Goal: Task Accomplishment & Management: Manage account settings

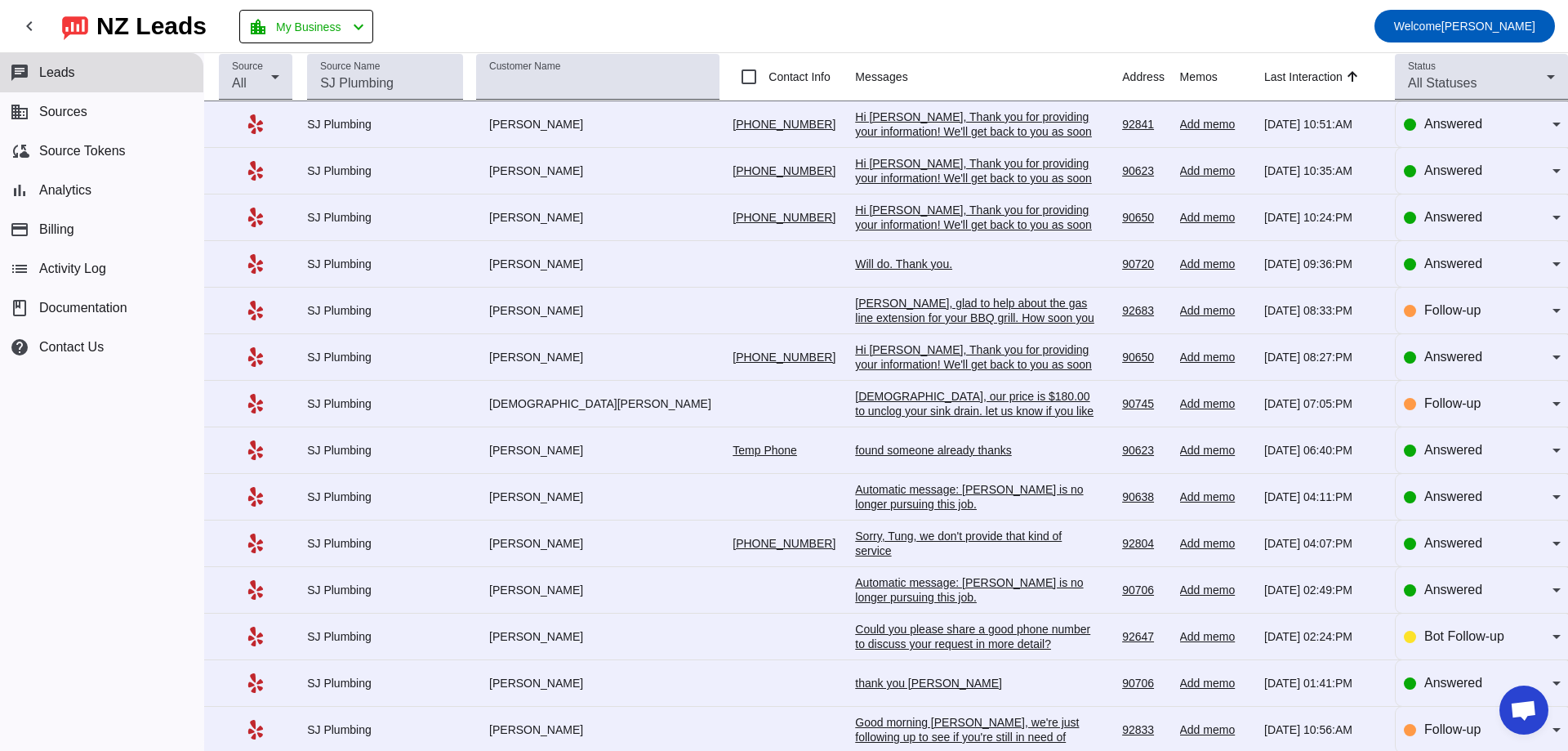
click at [866, 220] on div "Hi [PERSON_NAME], Thank you for providing your information! We'll get back to y…" at bounding box center [977, 232] width 245 height 59
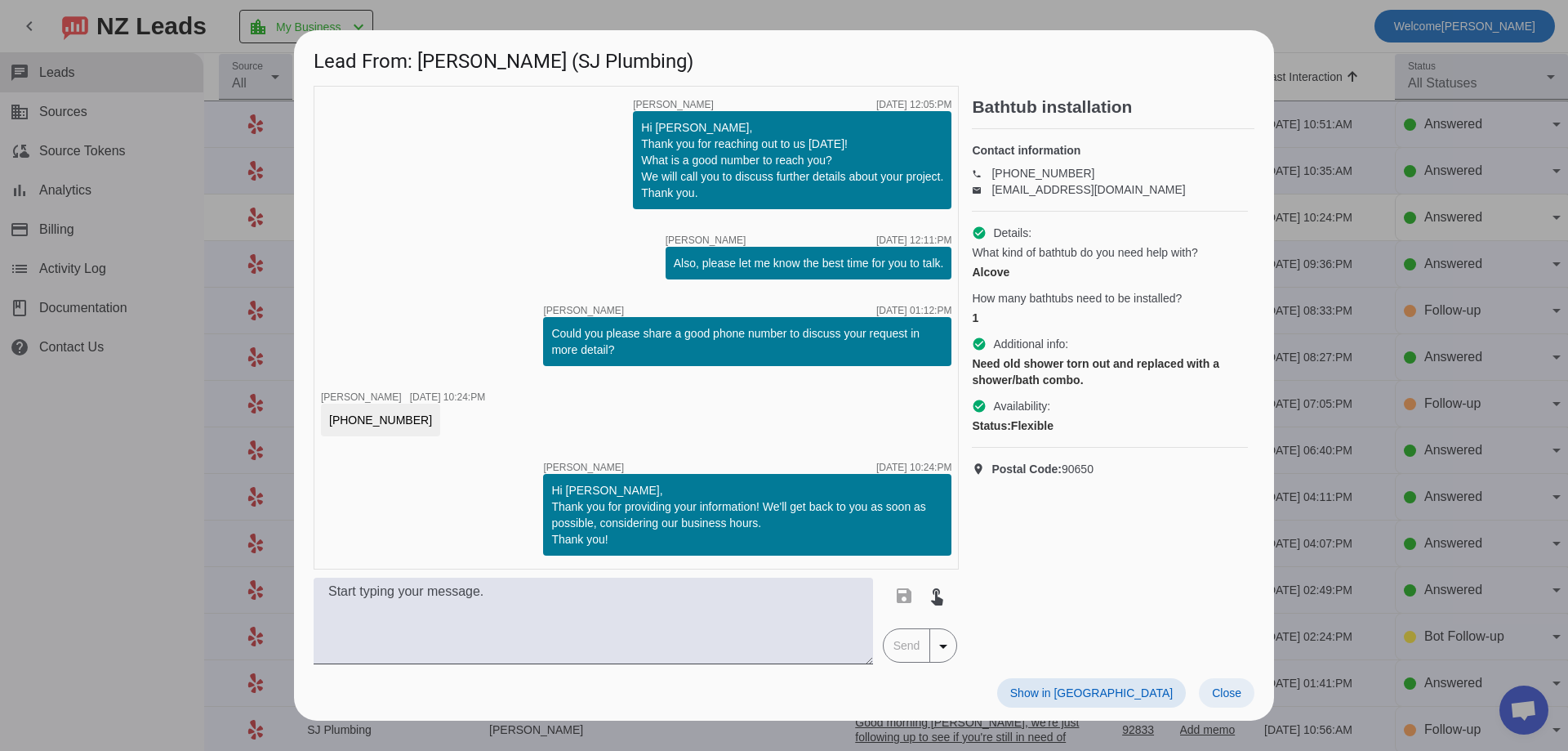
click at [1222, 704] on span at bounding box center [1226, 692] width 55 height 29
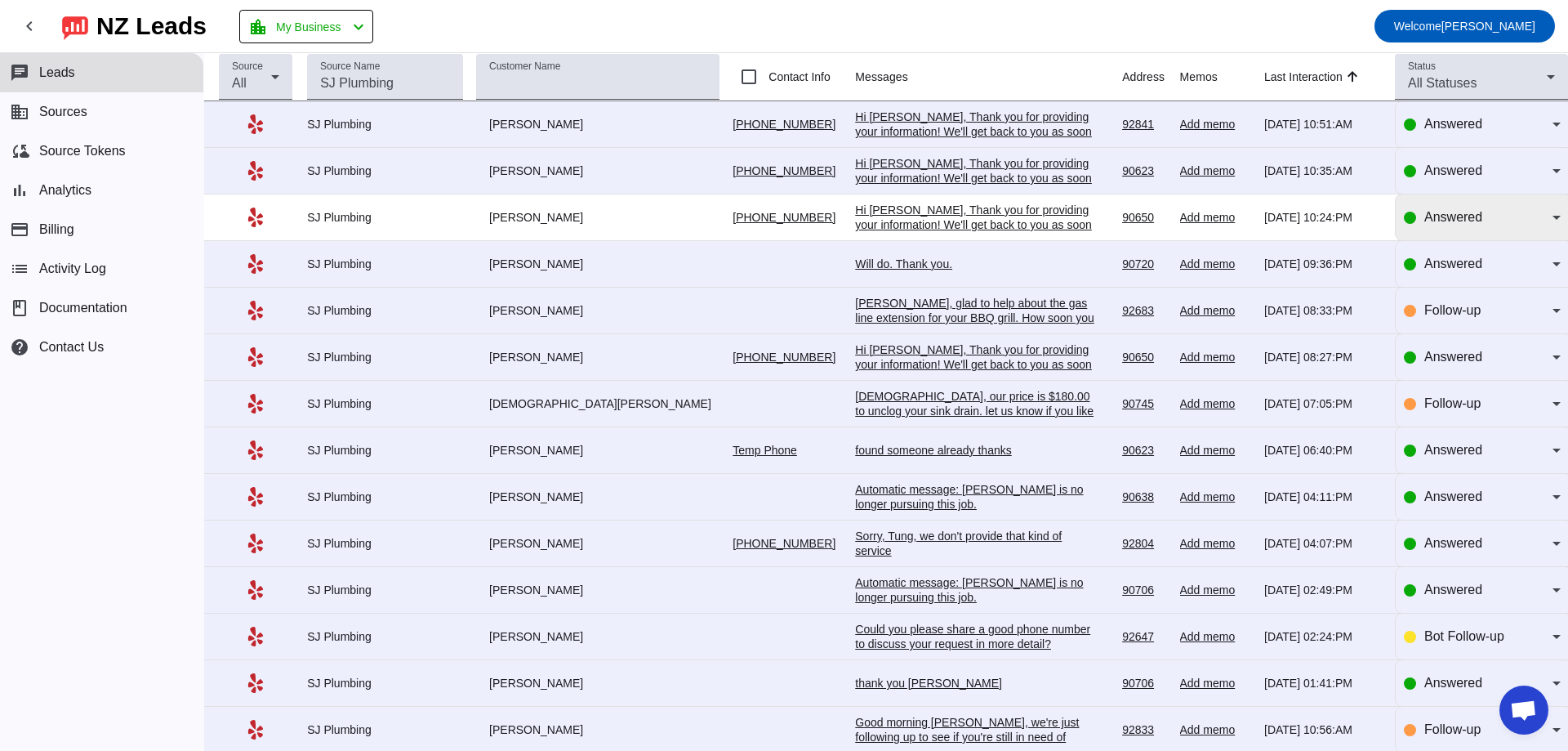
click at [1547, 225] on icon at bounding box center [1557, 217] width 19 height 19
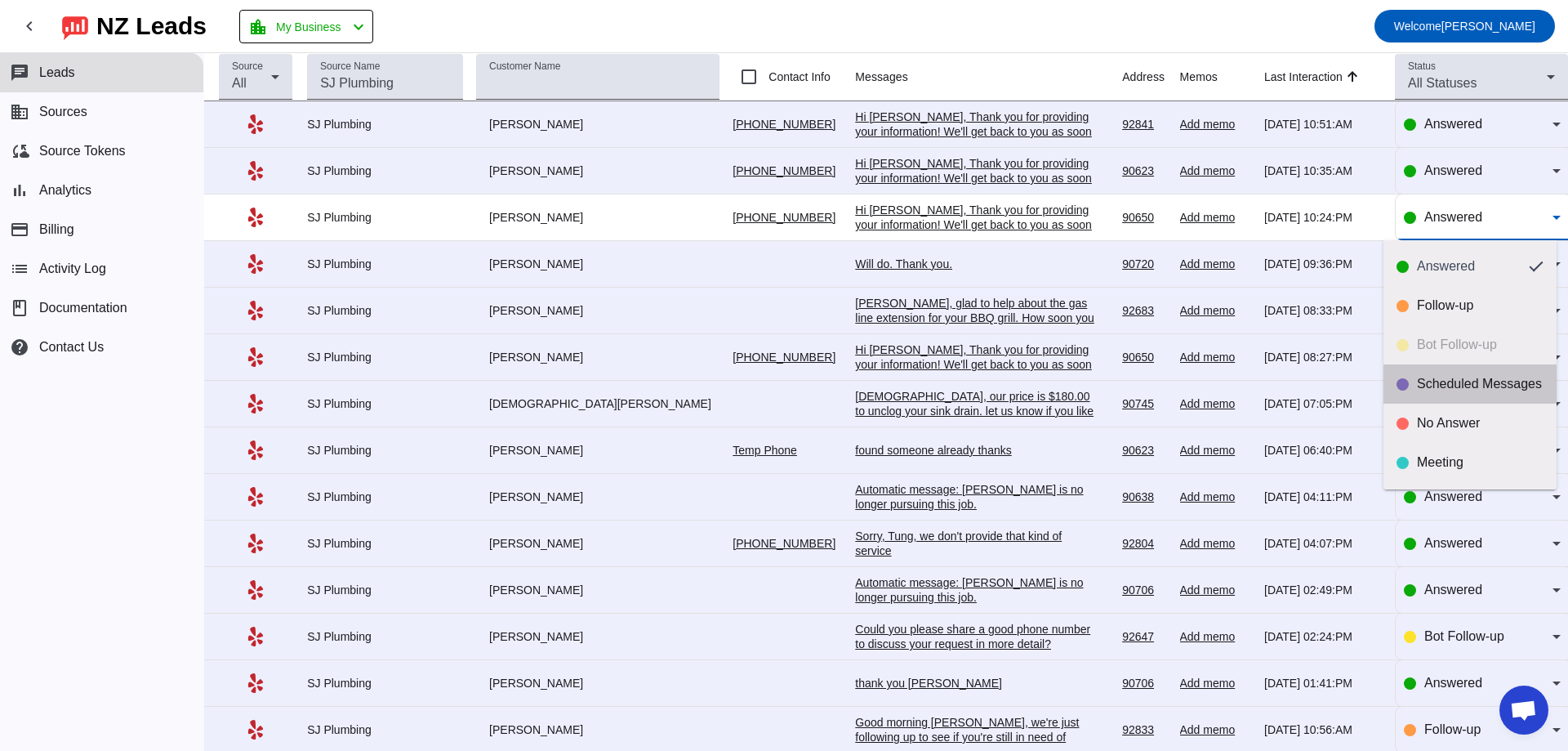
click at [1514, 393] on div "Scheduled Messages" at bounding box center [1480, 384] width 126 height 17
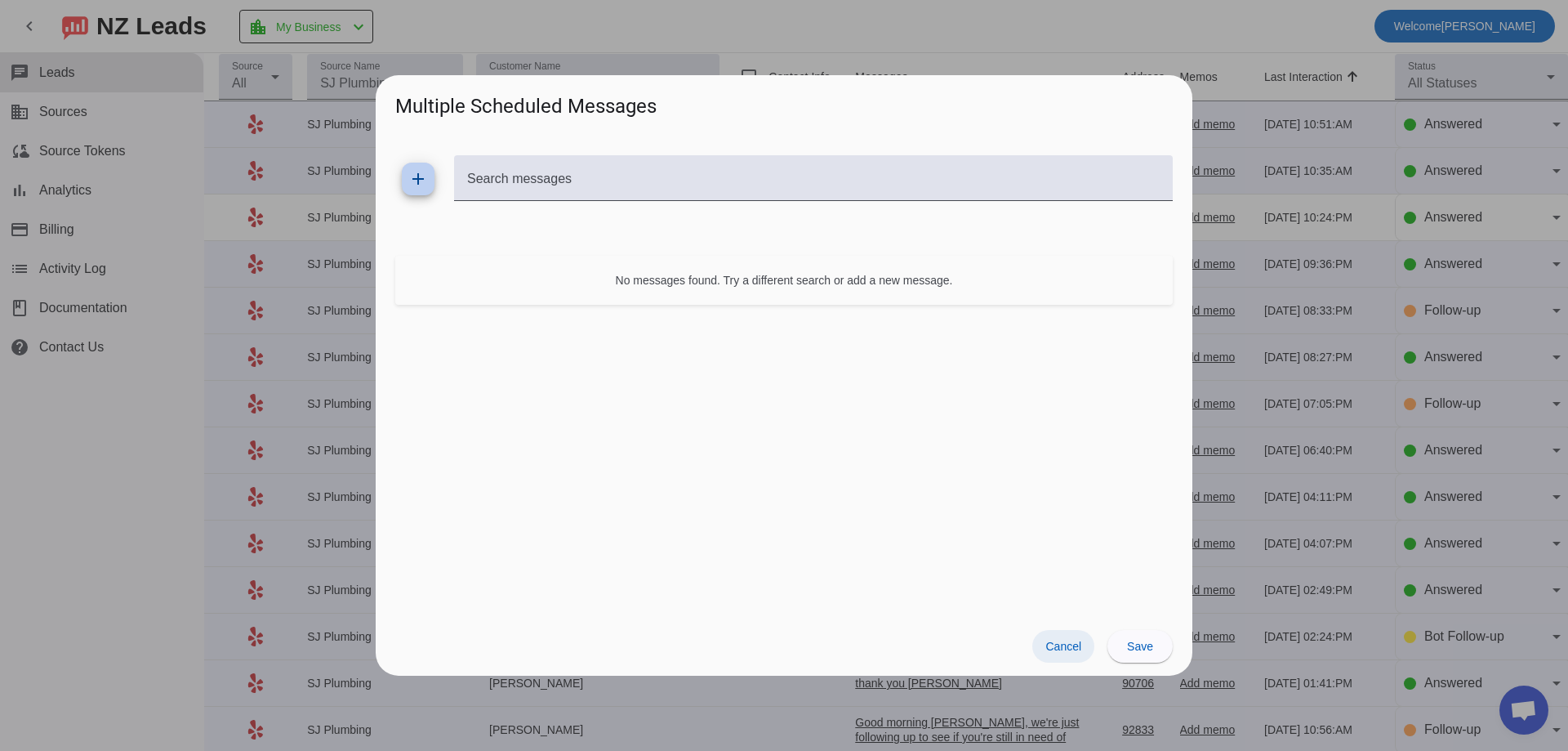
click at [1072, 653] on span "Cancel" at bounding box center [1063, 646] width 36 height 13
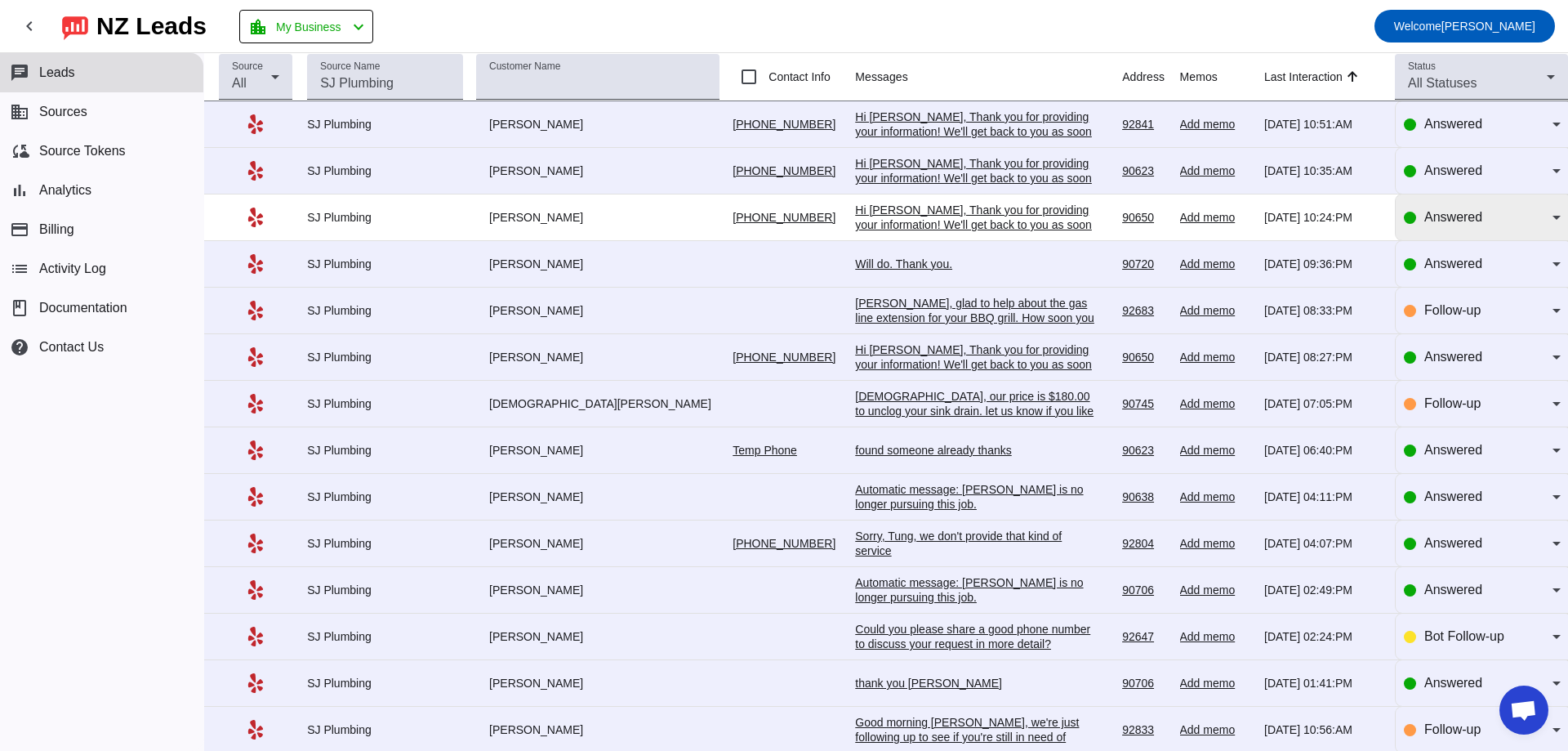
click at [1547, 217] on icon at bounding box center [1557, 217] width 19 height 19
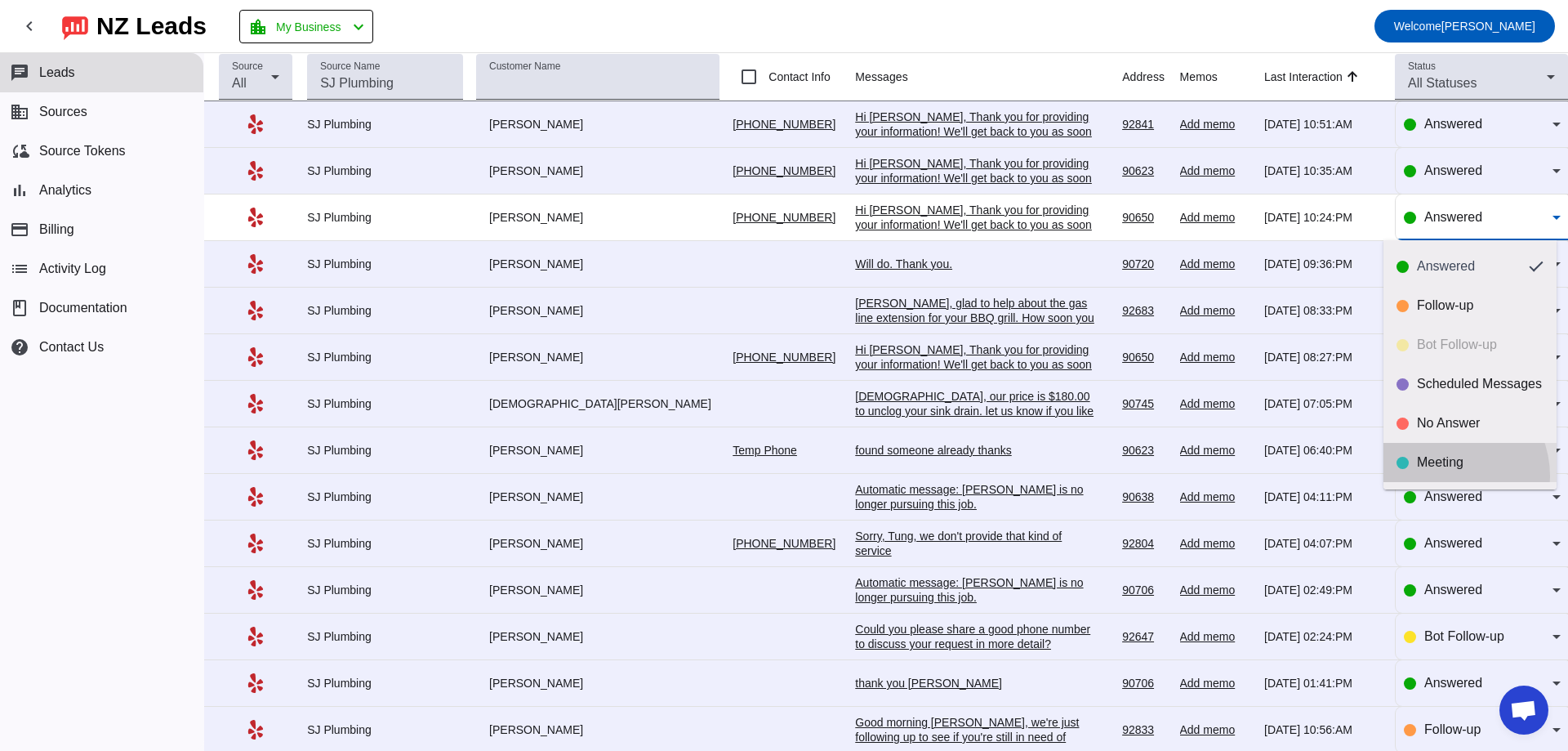
click at [1442, 476] on mat-option "Meeting" at bounding box center [1470, 462] width 173 height 40
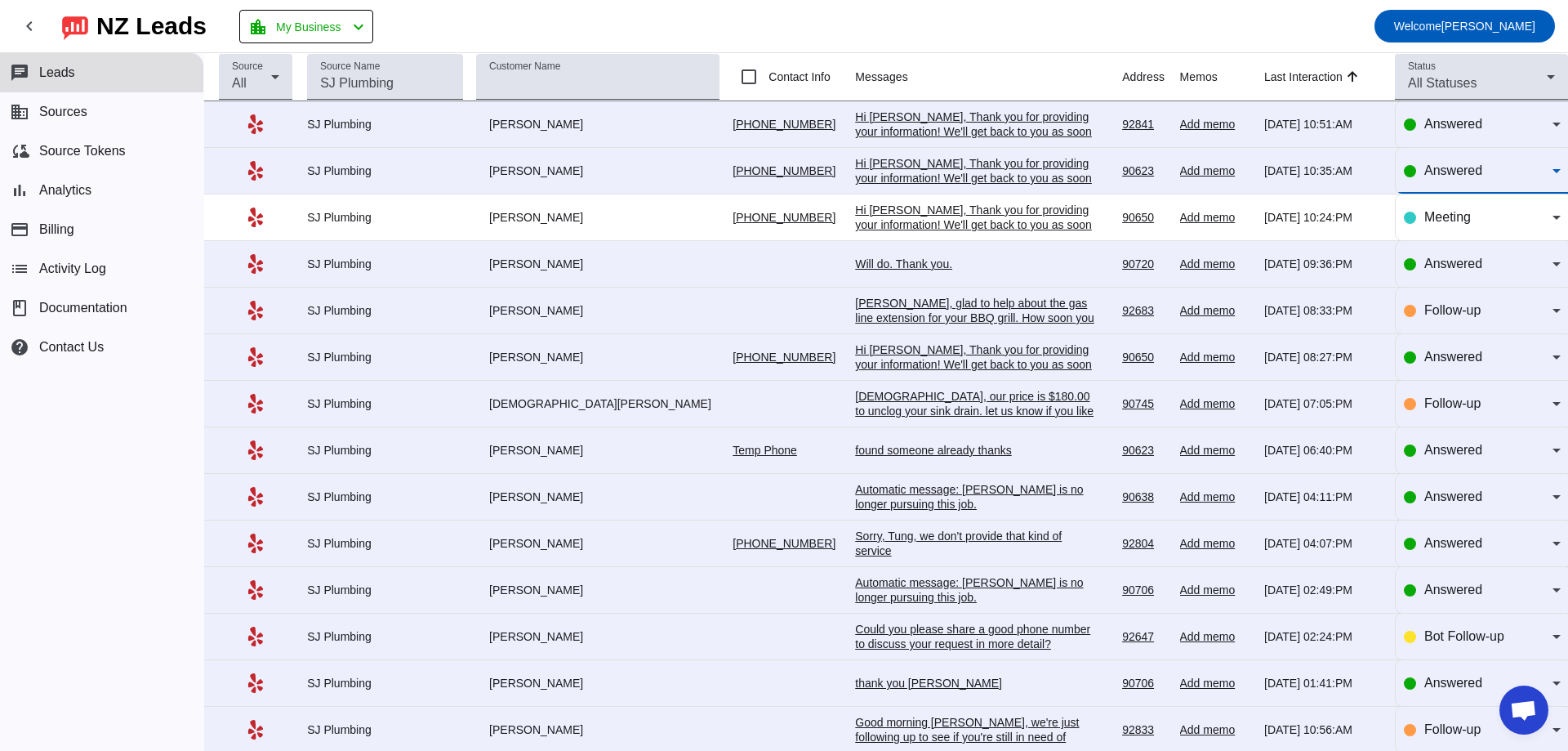
click at [1547, 164] on icon at bounding box center [1557, 170] width 19 height 19
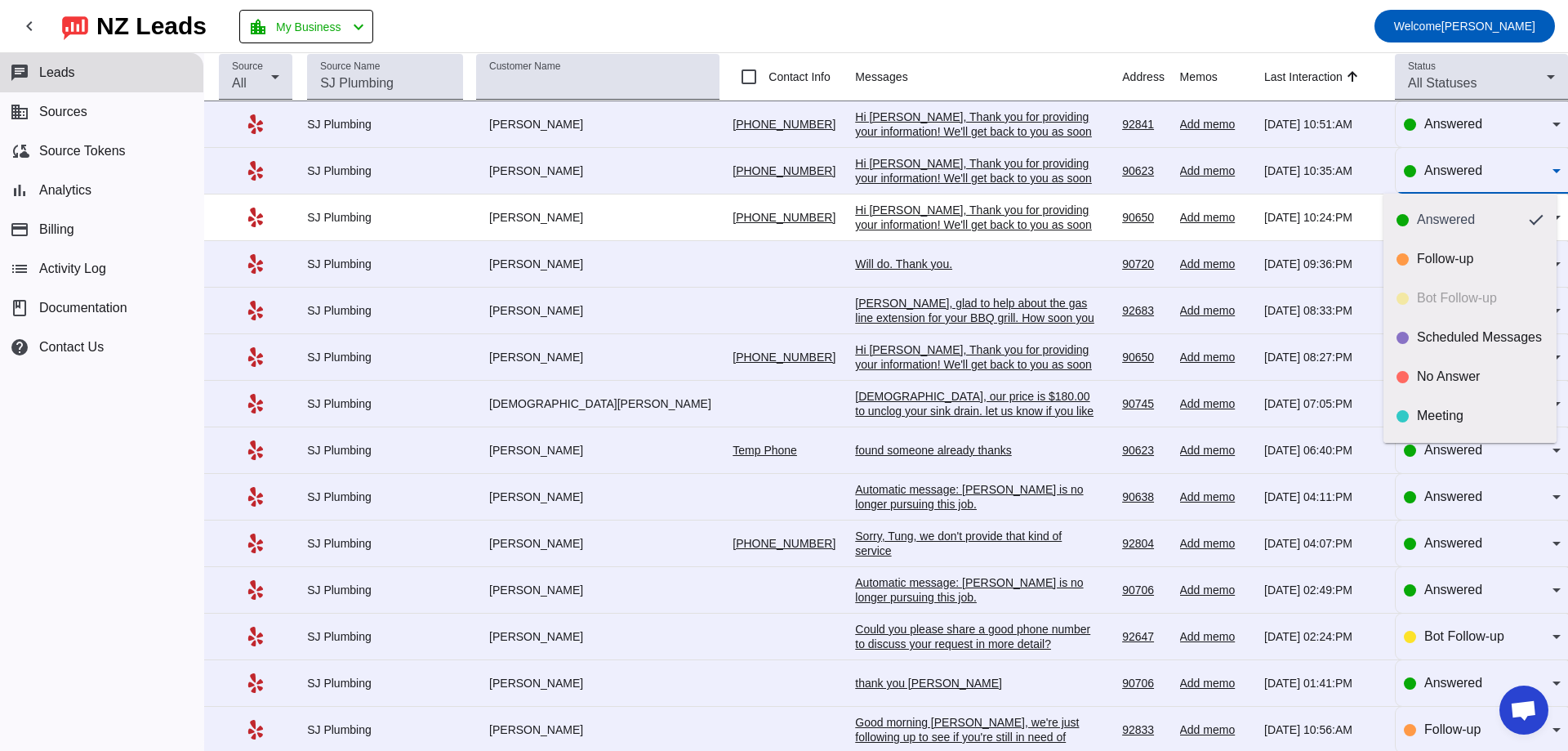
click at [1543, 164] on div at bounding box center [784, 375] width 1568 height 751
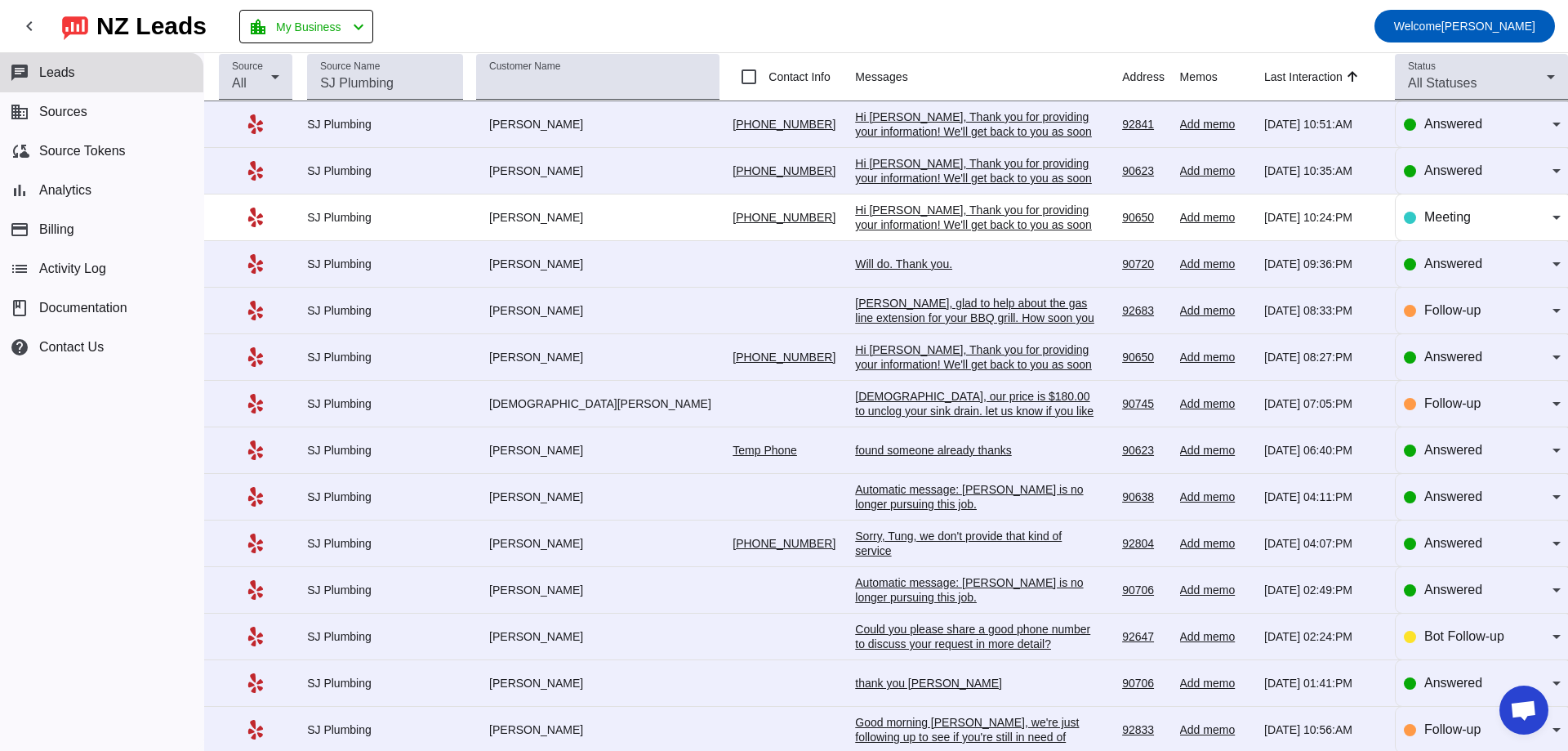
click at [899, 121] on div "Hi [PERSON_NAME], Thank you for providing your information! We'll get back to y…" at bounding box center [977, 132] width 245 height 44
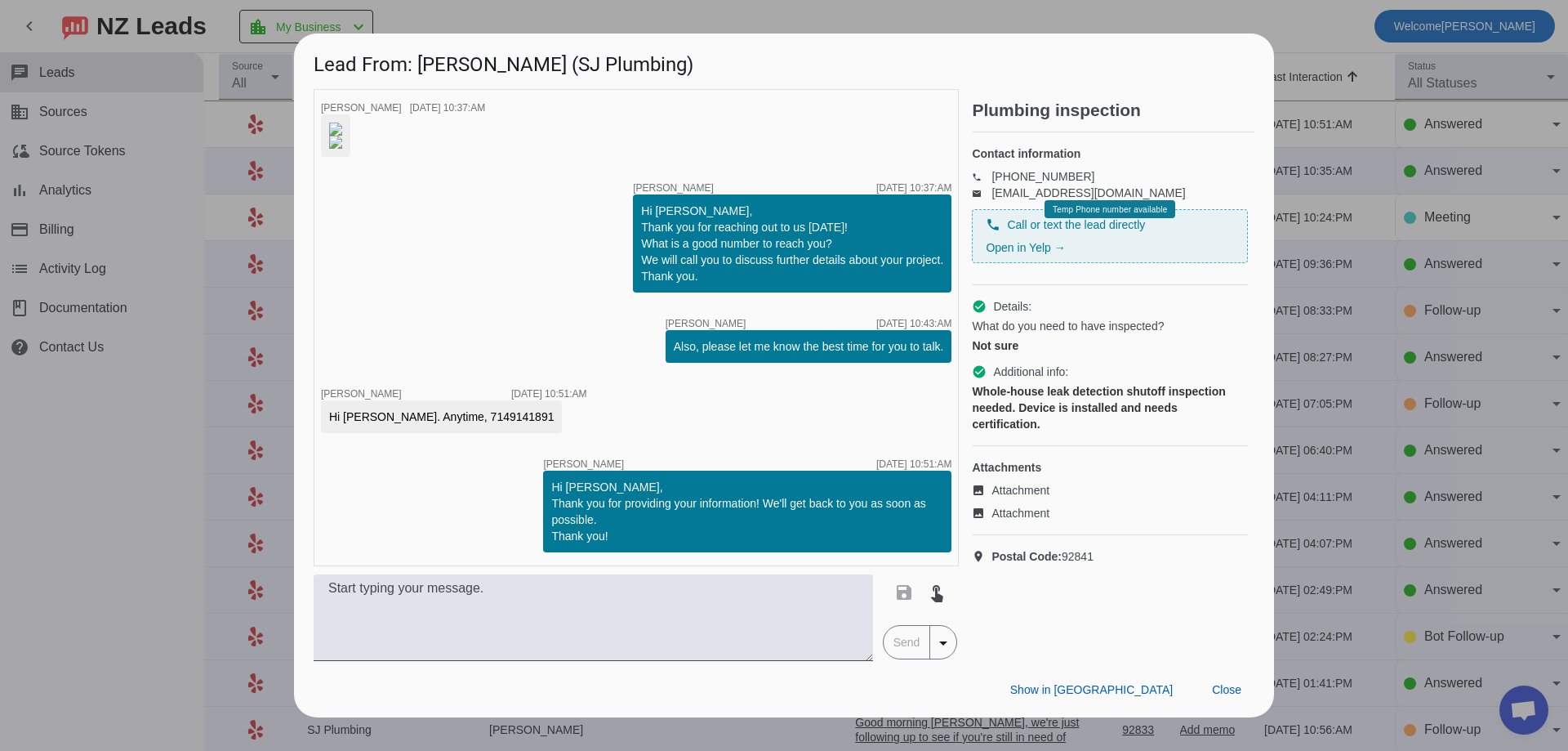
click at [342, 135] on img at bounding box center [335, 129] width 13 height 13
